Goal: Navigation & Orientation: Find specific page/section

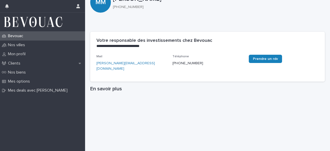
scroll to position [52, 0]
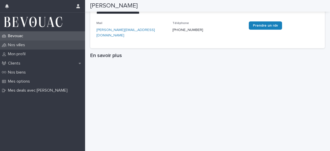
click at [28, 48] on div "Nos villes" at bounding box center [42, 44] width 85 height 9
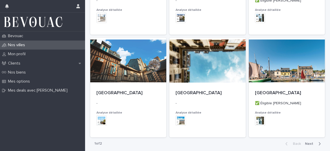
scroll to position [334, 0]
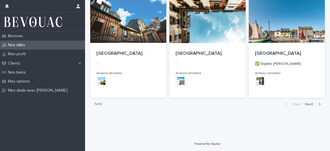
click at [306, 107] on div "Back Next" at bounding box center [303, 104] width 44 height 13
click at [306, 105] on span "Next" at bounding box center [310, 104] width 11 height 4
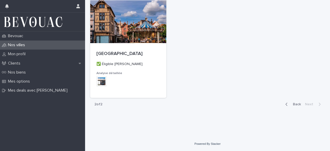
click at [285, 103] on icon "button" at bounding box center [286, 104] width 2 height 5
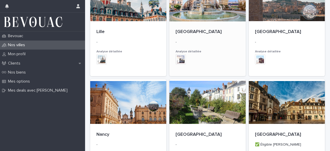
scroll to position [128, 0]
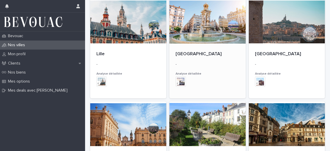
click at [208, 64] on p "-" at bounding box center [207, 64] width 64 height 4
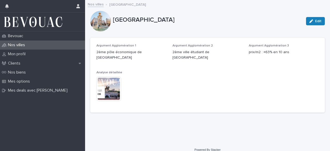
click at [173, 54] on p "2ème ville étudiant de [GEOGRAPHIC_DATA]" at bounding box center [207, 54] width 70 height 11
click at [132, 50] on p "2ème pôle économique de [GEOGRAPHIC_DATA]" at bounding box center [131, 54] width 70 height 11
click at [30, 70] on p "Nos biens" at bounding box center [18, 72] width 24 height 5
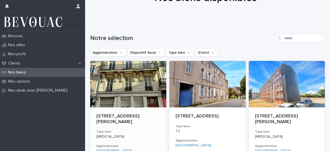
scroll to position [26, 0]
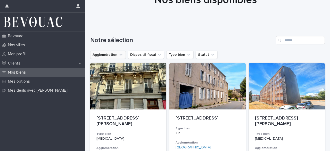
click at [118, 55] on icon "Agglomération" at bounding box center [120, 54] width 5 height 5
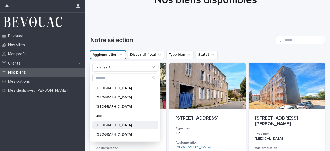
click at [111, 126] on p "[GEOGRAPHIC_DATA]" at bounding box center [122, 125] width 55 height 4
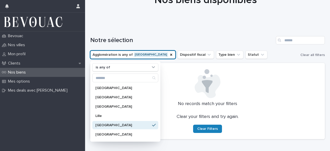
click at [209, 30] on div "Notre sélection" at bounding box center [207, 38] width 234 height 25
